Goal: Book appointment/travel/reservation

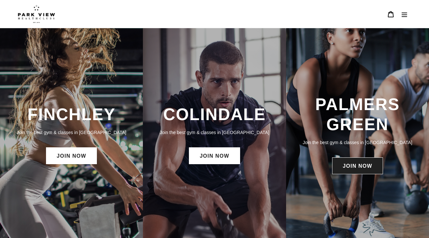
click at [360, 165] on link "JOIN NOW" at bounding box center [357, 165] width 51 height 17
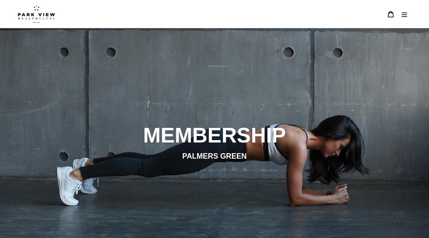
click at [214, 141] on h2 "MEMBERSHIP" at bounding box center [214, 135] width 353 height 25
click at [405, 14] on icon "Menu" at bounding box center [404, 14] width 6 height 5
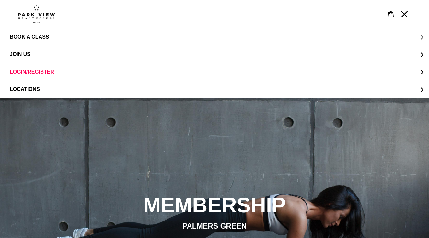
click at [31, 35] on span "BOOK A CLASS" at bounding box center [29, 37] width 39 height 6
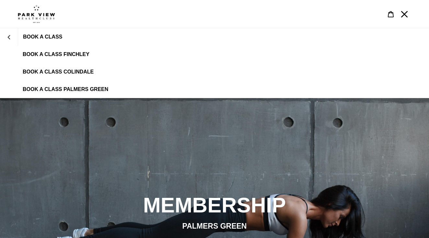
click at [58, 93] on link "BOOK A CLASS PALMERS GREEN" at bounding box center [214, 89] width 429 height 17
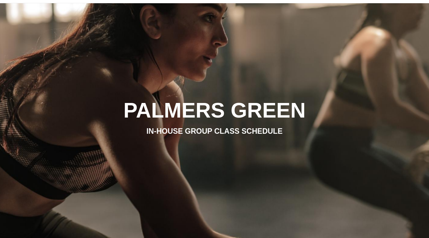
scroll to position [4, 0]
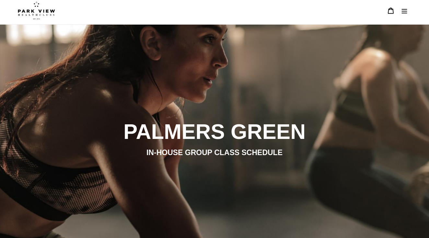
click at [36, 13] on img at bounding box center [36, 10] width 37 height 18
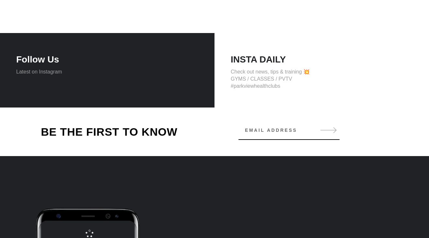
scroll to position [690, 0]
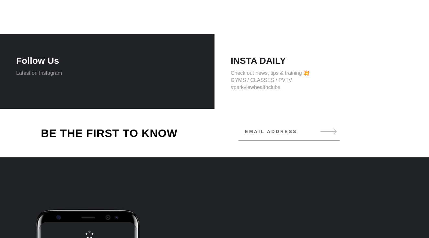
click at [260, 59] on h4 "INSTA DAILY" at bounding box center [321, 60] width 182 height 11
